Goal: Task Accomplishment & Management: Manage account settings

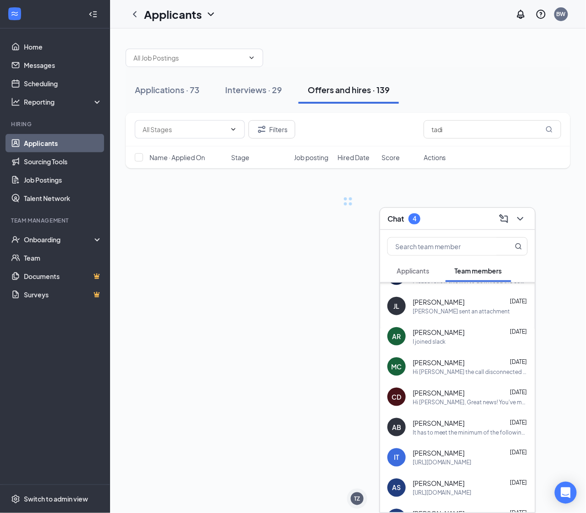
scroll to position [114, 0]
click at [415, 267] on span "Applicants" at bounding box center [413, 270] width 33 height 8
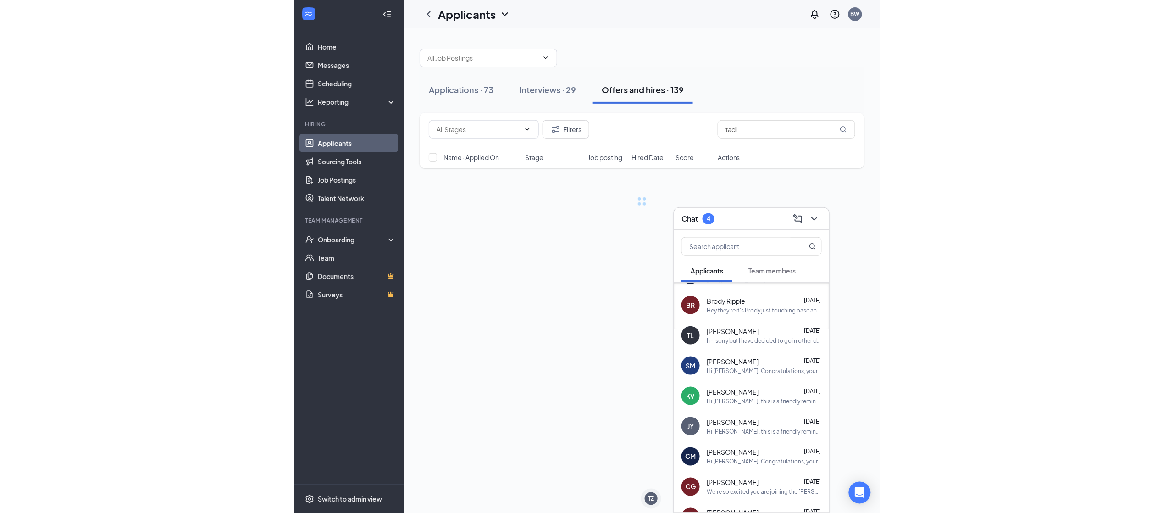
scroll to position [0, 0]
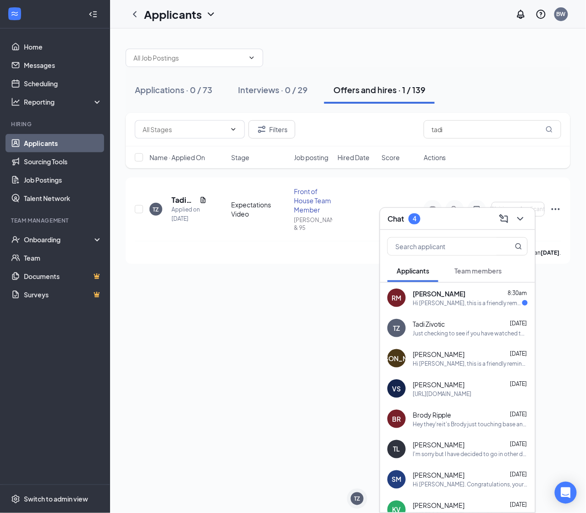
click at [428, 286] on div "RM [PERSON_NAME] 8:30am Hi [PERSON_NAME], this is a friendly reminder. Your vid…" at bounding box center [457, 297] width 155 height 30
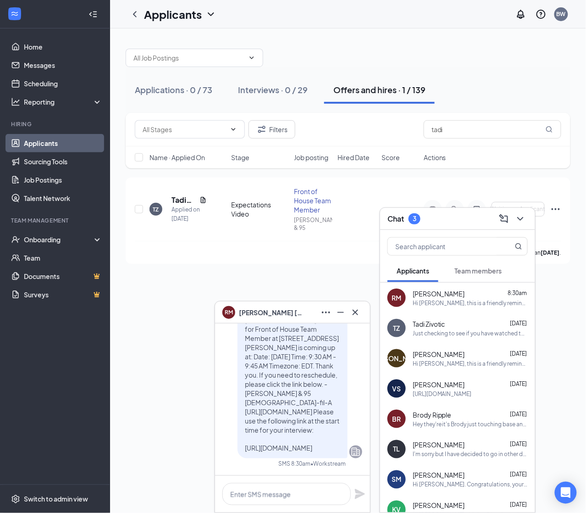
click at [260, 431] on p "Hi [PERSON_NAME], this is a friendly reminder. Your video conference interview …" at bounding box center [292, 370] width 95 height 165
click at [257, 440] on span "Hi [PERSON_NAME], this is a friendly reminder. Your video conference interview …" at bounding box center [292, 370] width 94 height 164
copy span "[URL][DOMAIN_NAME]"
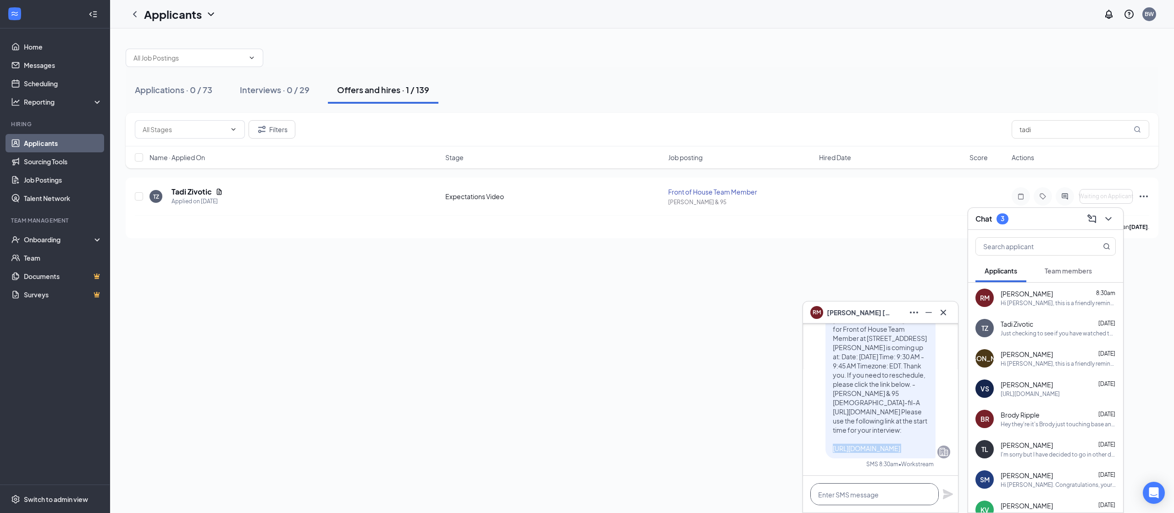
click at [586, 492] on textarea at bounding box center [874, 494] width 128 height 22
paste textarea "[URL][DOMAIN_NAME]"
type textarea "[URL][DOMAIN_NAME]"
click at [586, 487] on textarea "[URL][DOMAIN_NAME]" at bounding box center [874, 489] width 128 height 31
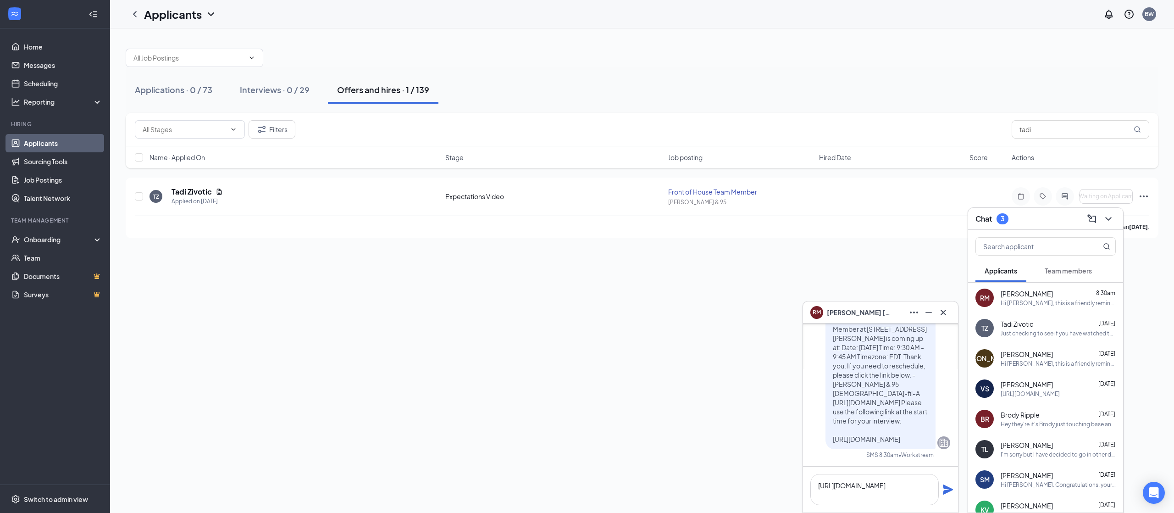
click at [586, 491] on icon "Plane" at bounding box center [948, 489] width 10 height 10
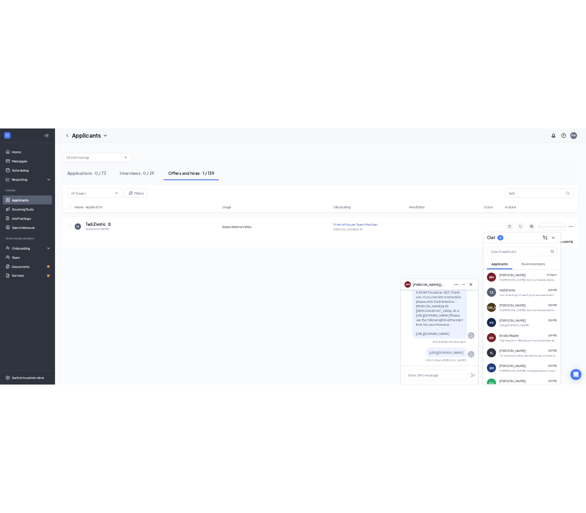
scroll to position [0, 0]
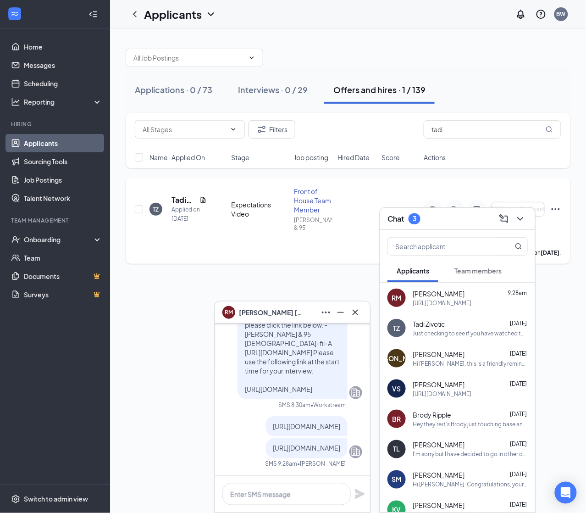
click at [254, 242] on div "[PERSON_NAME] has applied more than [DATE] ." at bounding box center [348, 252] width 426 height 23
click at [59, 140] on link "Applicants" at bounding box center [63, 143] width 78 height 18
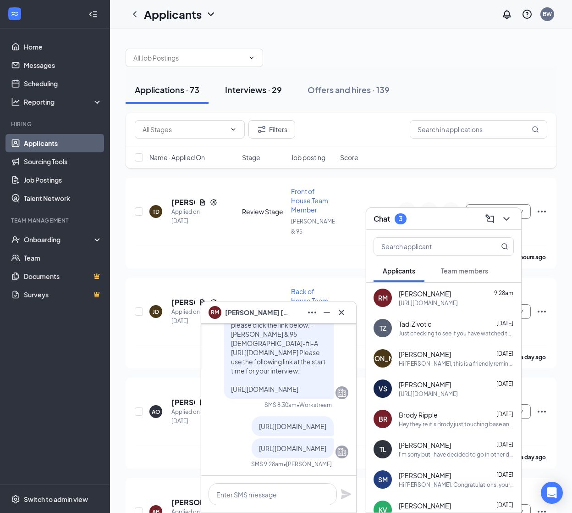
click at [271, 88] on div "Interviews · 29" at bounding box center [253, 89] width 57 height 11
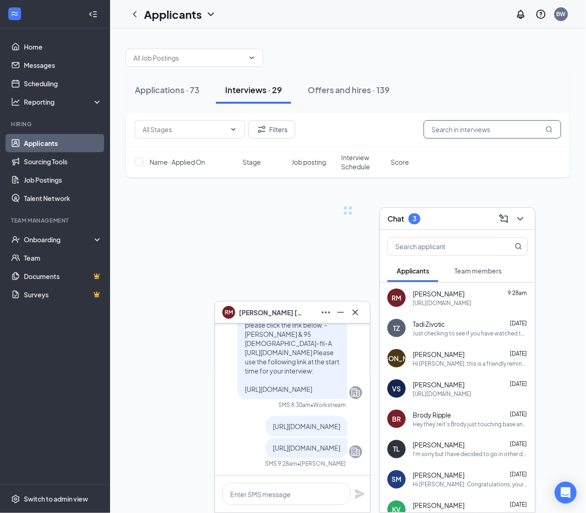
click at [512, 127] on input "text" at bounding box center [493, 129] width 138 height 18
type input "[PERSON_NAME]"
click at [525, 218] on icon "ChevronDown" at bounding box center [520, 218] width 11 height 11
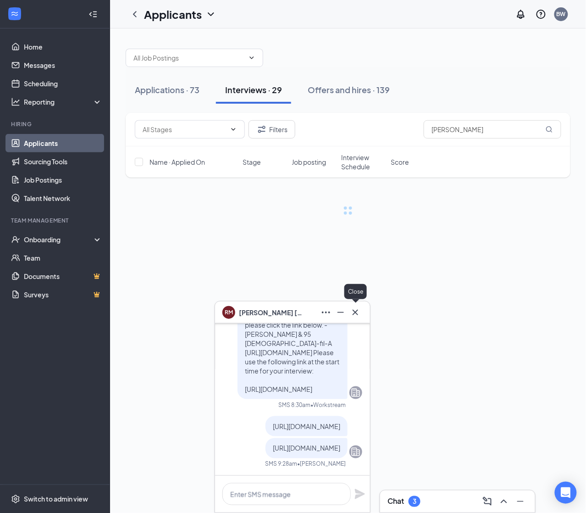
click at [358, 306] on button at bounding box center [355, 312] width 15 height 15
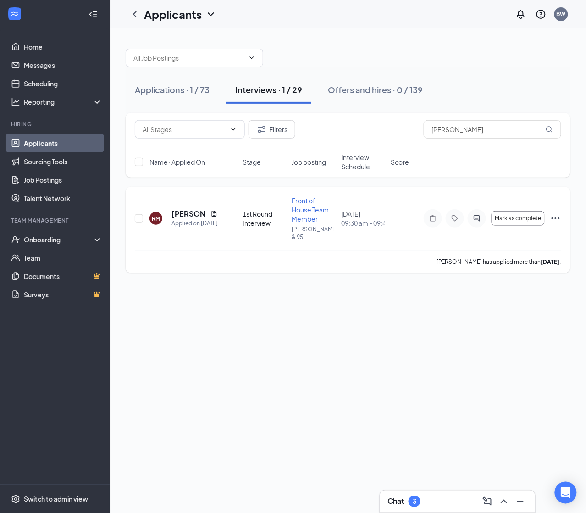
click at [556, 213] on icon "Ellipses" at bounding box center [555, 218] width 11 height 11
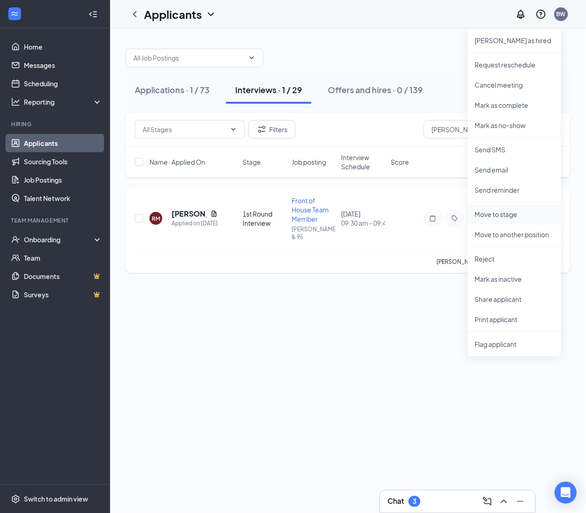
click at [515, 212] on p "Move to stage" at bounding box center [514, 214] width 79 height 9
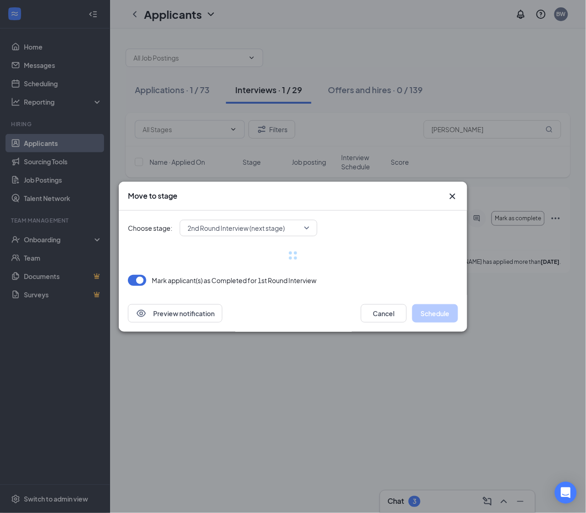
click at [283, 232] on span "2nd Round Interview (next stage)" at bounding box center [236, 228] width 97 height 14
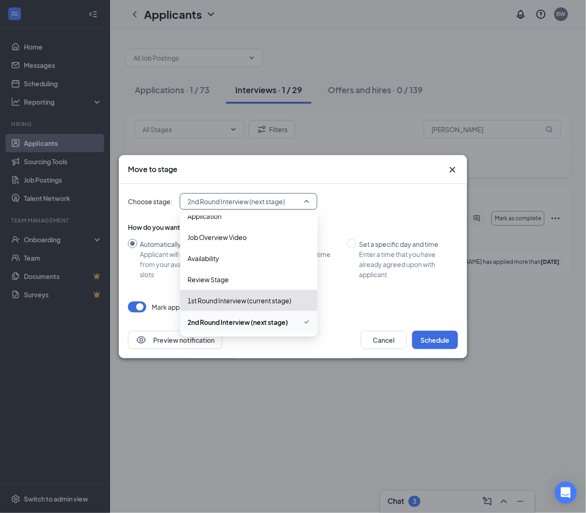
scroll to position [52, 0]
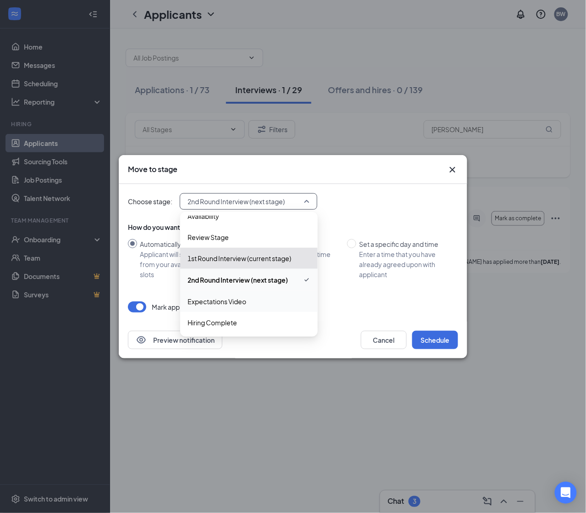
click at [198, 305] on span "Expectations Video" at bounding box center [217, 301] width 59 height 10
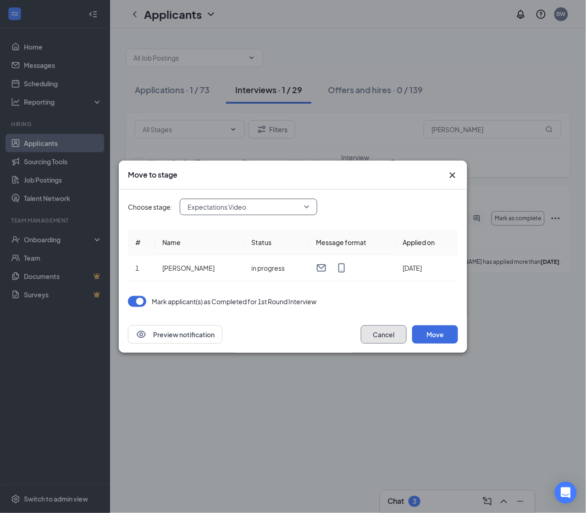
click at [406, 333] on button "Cancel" at bounding box center [384, 334] width 46 height 18
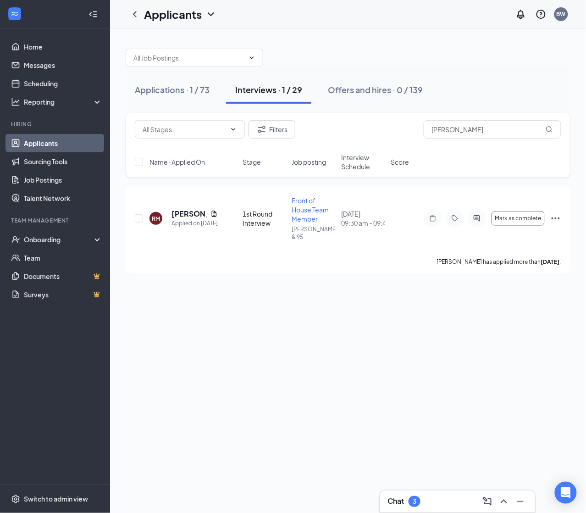
drag, startPoint x: 406, startPoint y: 333, endPoint x: 541, endPoint y: 276, distance: 146.3
click at [536, 282] on div "Applications · 1 / 73 Interviews · 1 / 29 Offers and hires · 0 / 139 Filters [P…" at bounding box center [348, 270] width 476 height 484
click at [556, 214] on icon "Ellipses" at bounding box center [555, 218] width 11 height 11
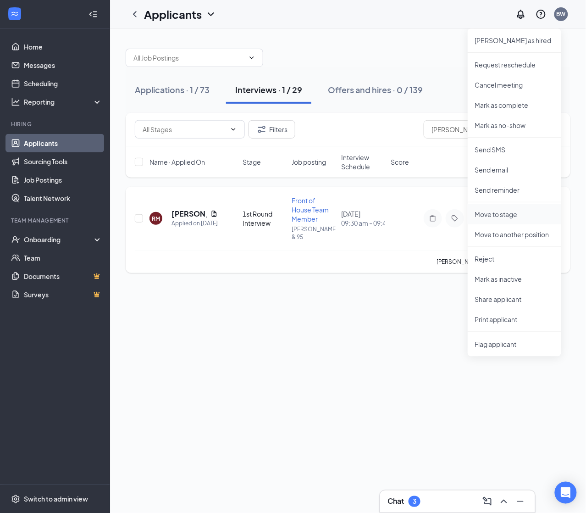
click at [483, 221] on li "Move to stage" at bounding box center [515, 214] width 94 height 20
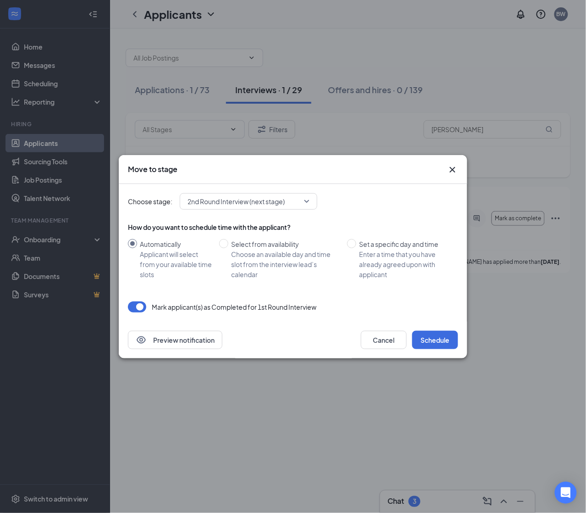
click at [265, 197] on span "2nd Round Interview (next stage)" at bounding box center [236, 201] width 97 height 14
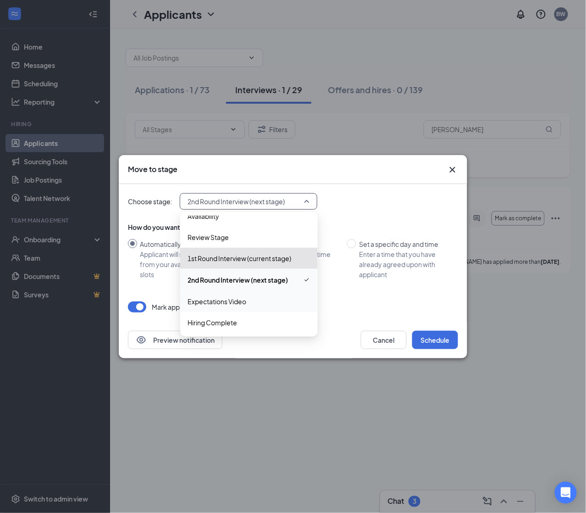
click at [187, 301] on div "Expectations Video" at bounding box center [249, 301] width 138 height 21
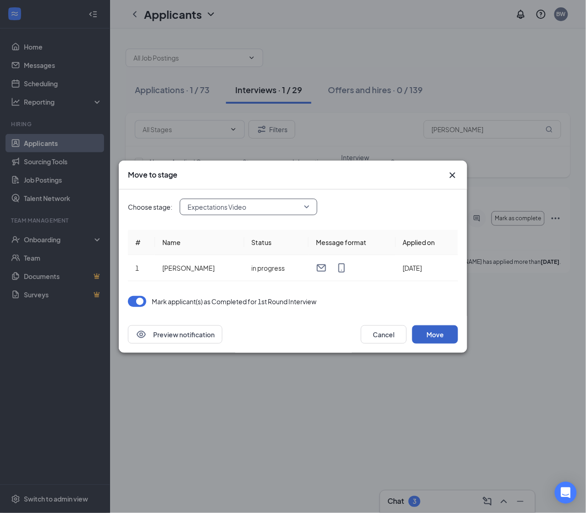
click at [430, 338] on button "Move" at bounding box center [435, 334] width 46 height 18
